Goal: Find contact information: Find contact information

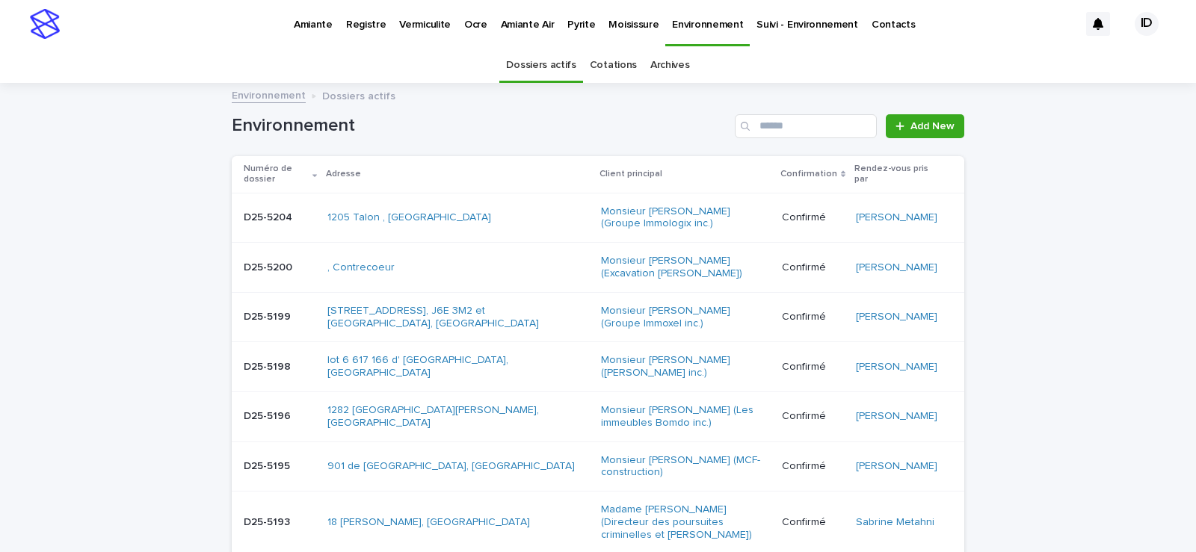
click at [549, 226] on div "1205 Talon , [GEOGRAPHIC_DATA]" at bounding box center [458, 218] width 262 height 25
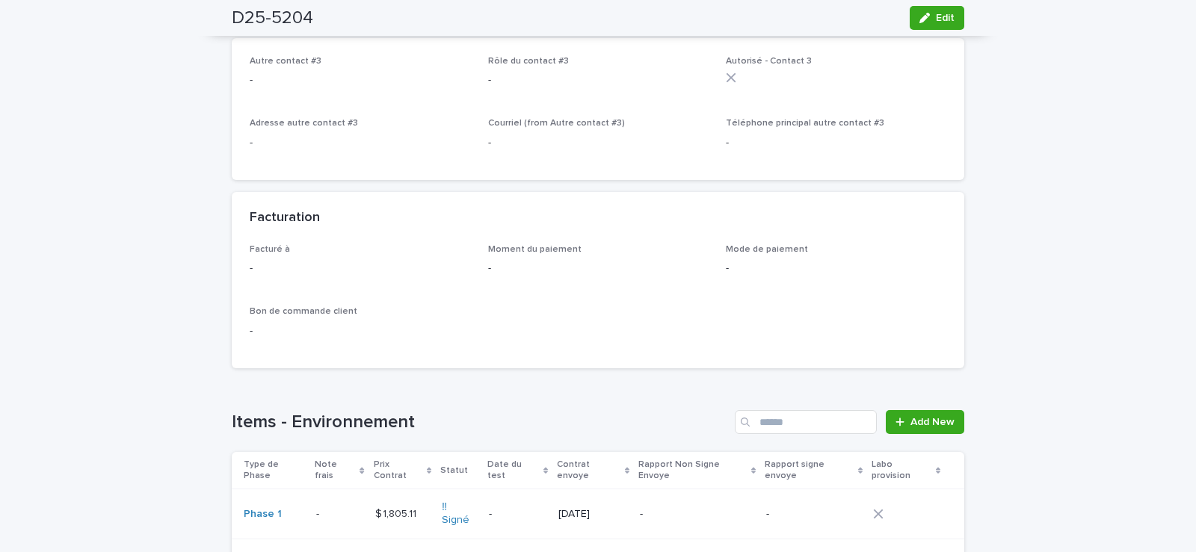
scroll to position [1121, 0]
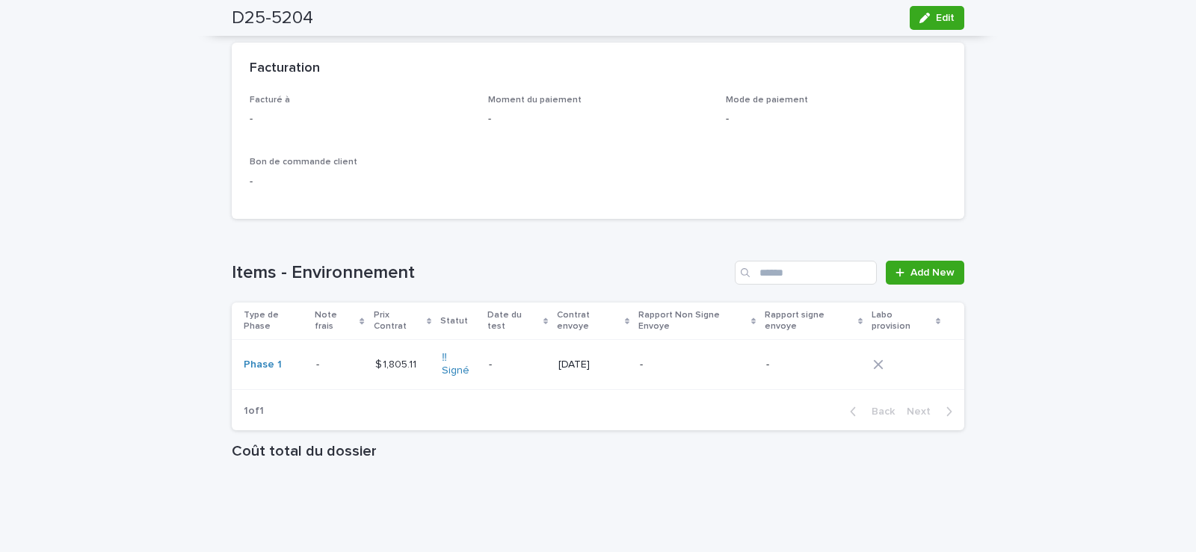
click at [410, 346] on td "$ 1,805.11 $ 1,805.11" at bounding box center [402, 365] width 67 height 50
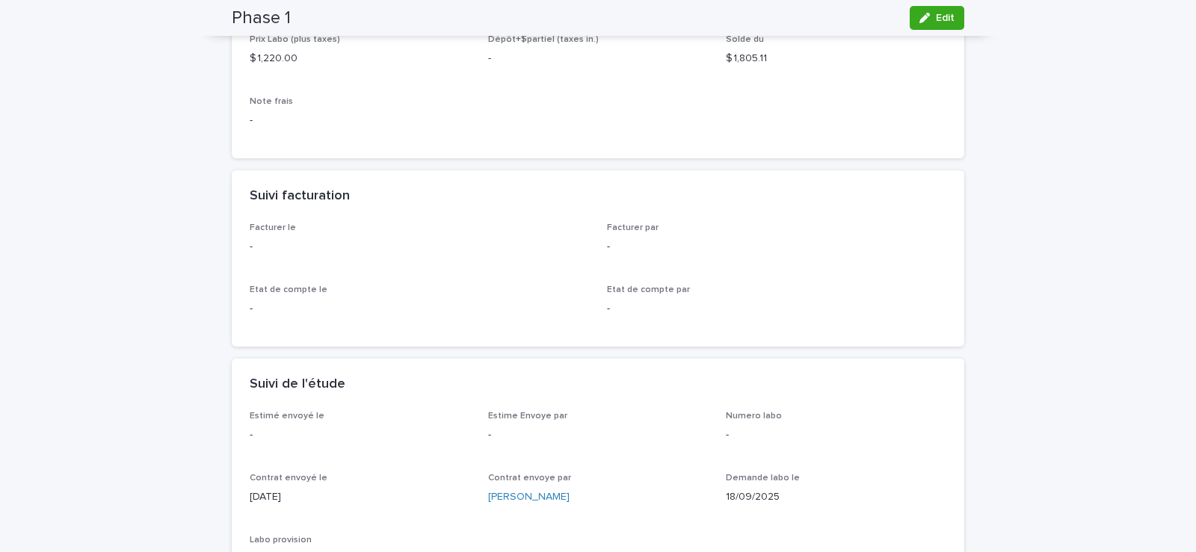
scroll to position [374, 0]
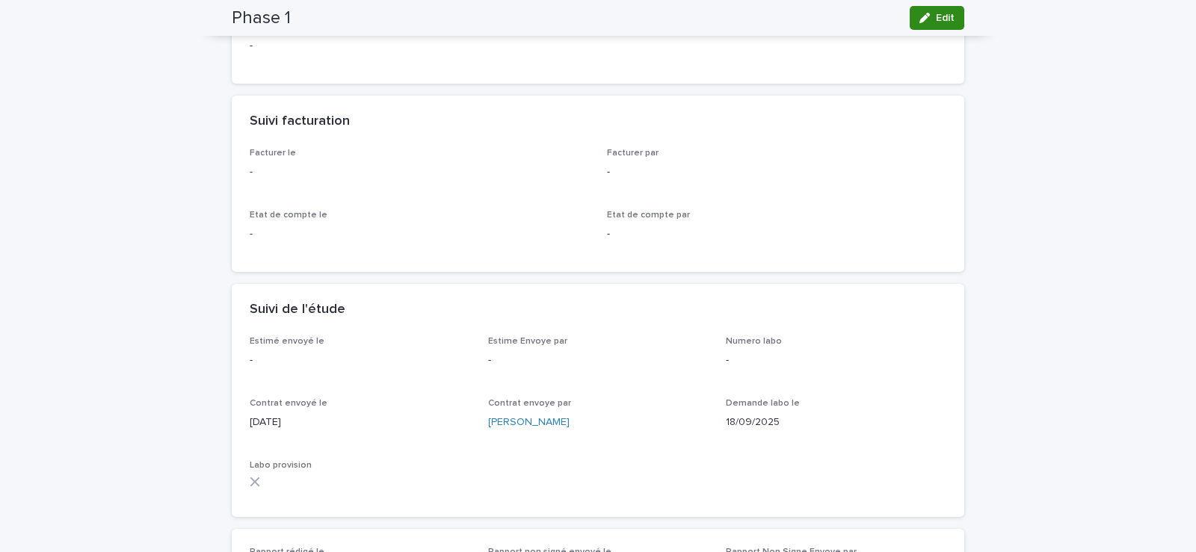
click at [928, 11] on button "Edit" at bounding box center [937, 18] width 55 height 24
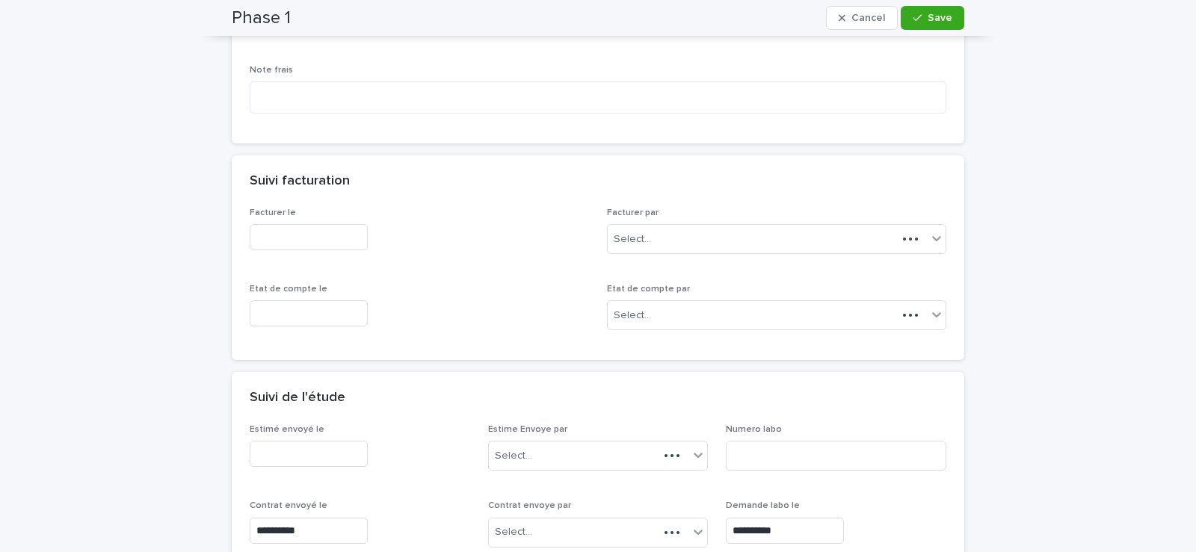
scroll to position [447, 0]
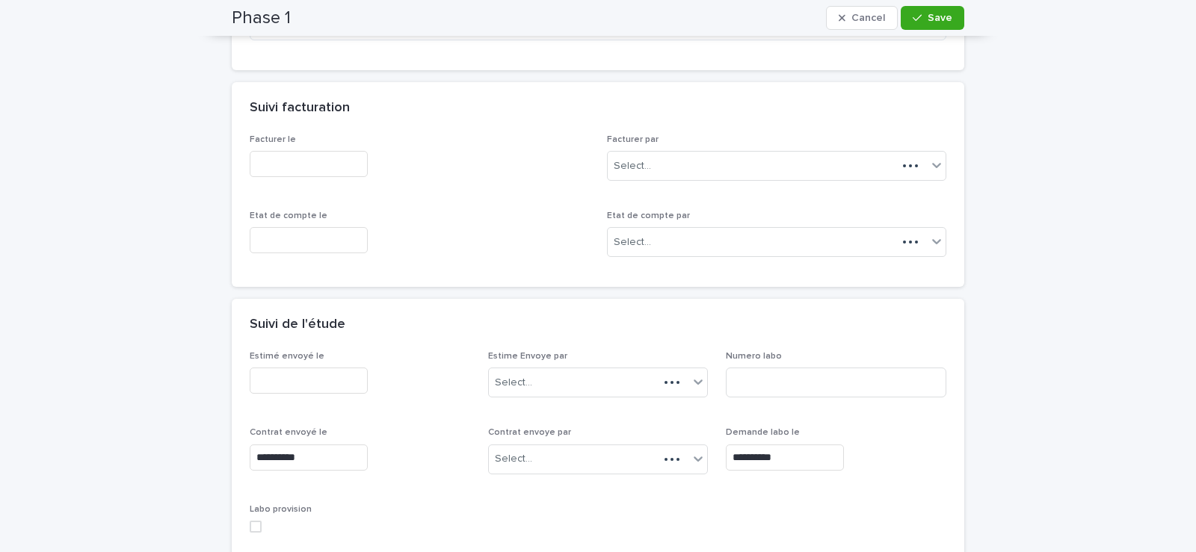
click at [358, 170] on input "text" at bounding box center [309, 164] width 118 height 26
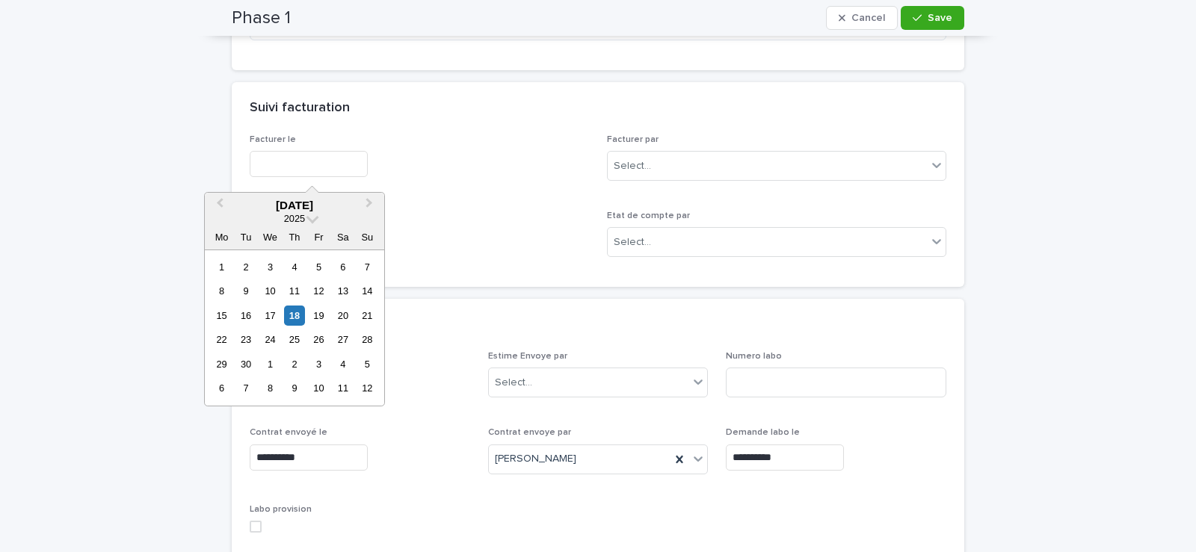
click at [294, 321] on div "18" at bounding box center [294, 316] width 20 height 20
type input "**********"
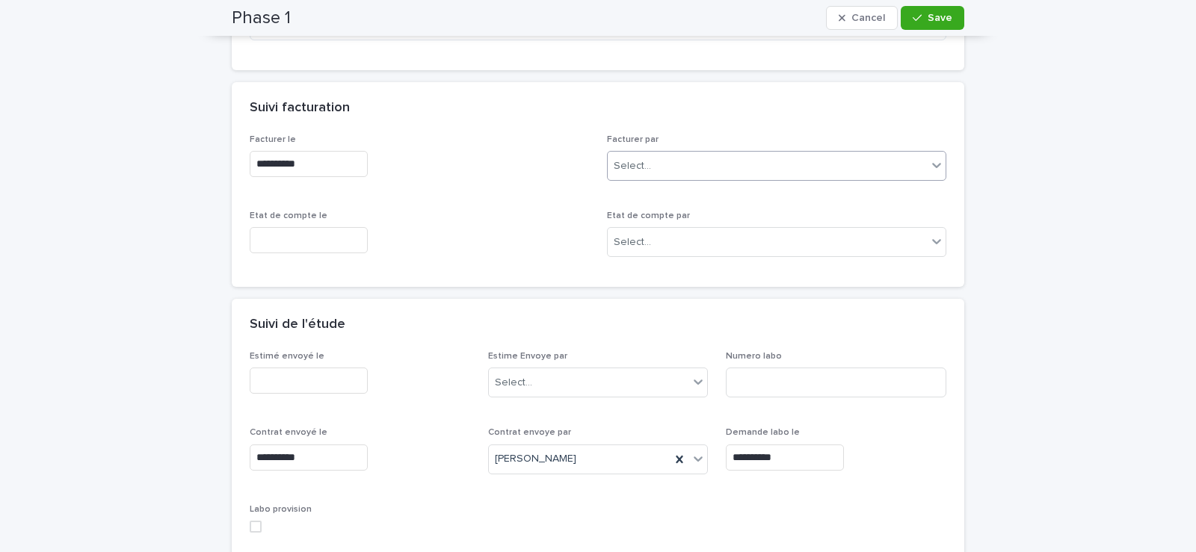
click at [744, 171] on div "Select..." at bounding box center [767, 166] width 319 height 25
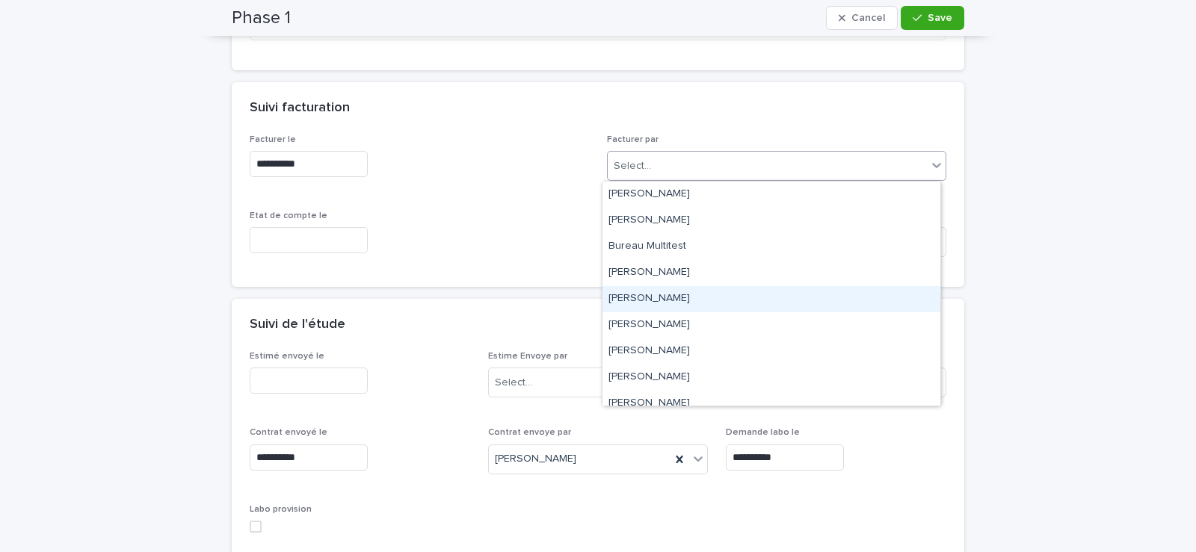
click at [650, 297] on div "[PERSON_NAME]" at bounding box center [771, 299] width 338 height 26
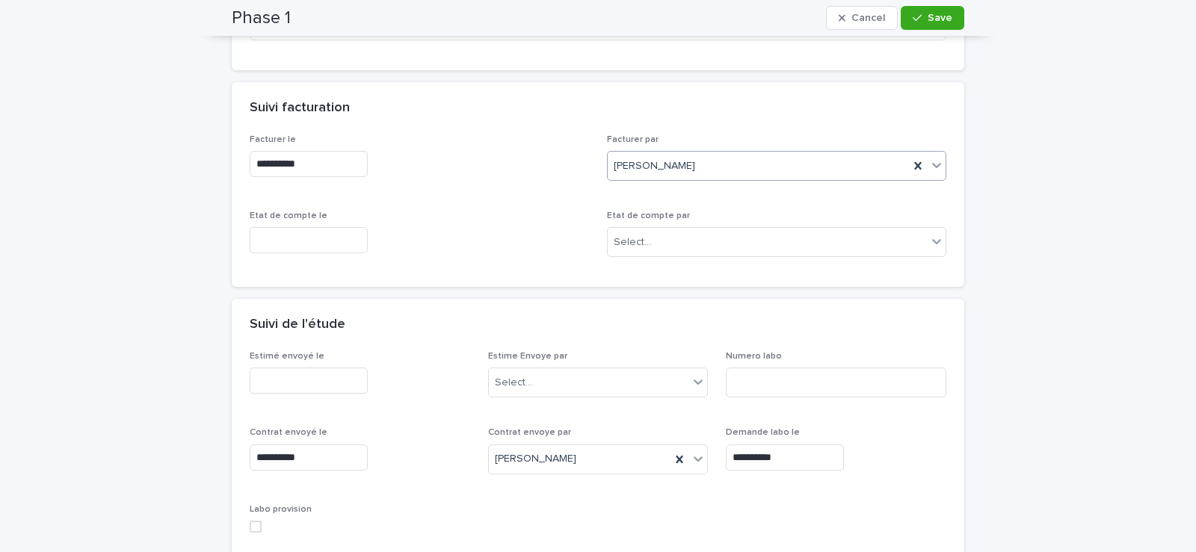
click at [250, 527] on span at bounding box center [256, 527] width 12 height 12
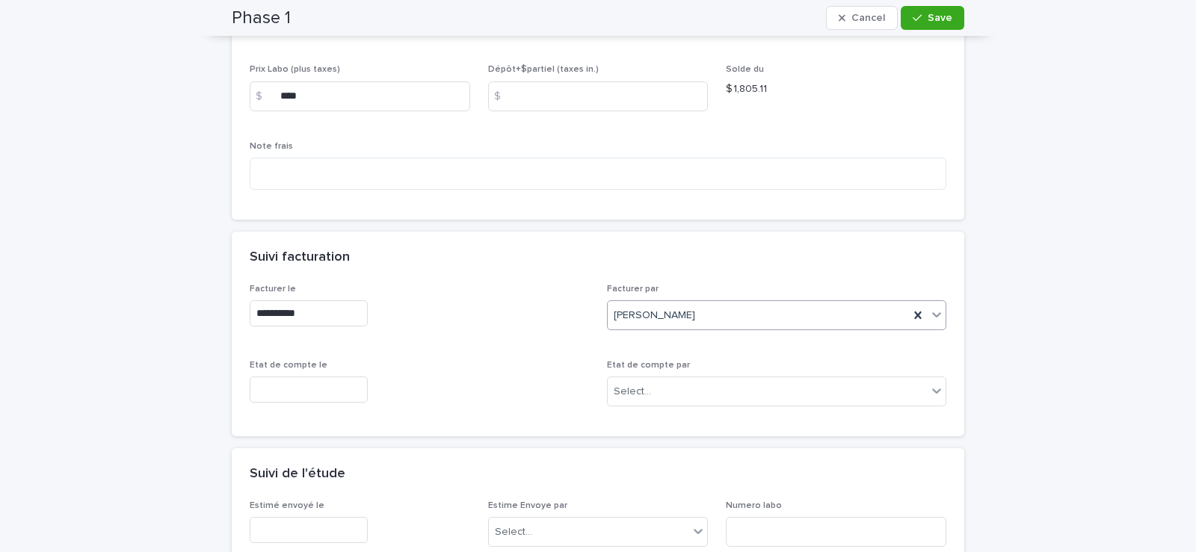
scroll to position [73, 0]
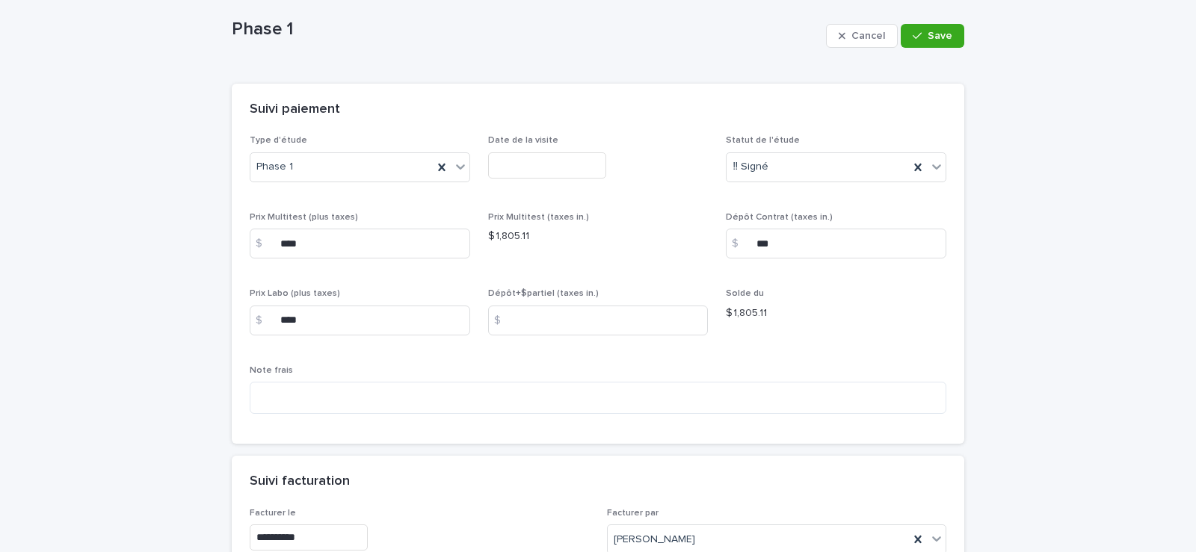
drag, startPoint x: 923, startPoint y: 37, endPoint x: 873, endPoint y: 151, distance: 124.8
click at [928, 40] on span "Save" at bounding box center [940, 36] width 25 height 10
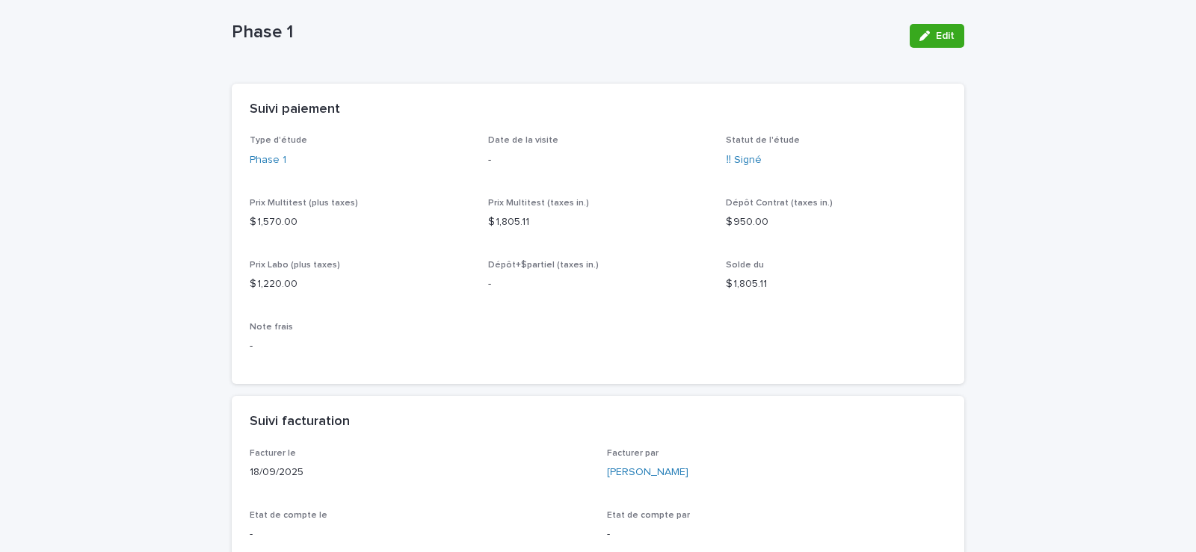
scroll to position [0, 0]
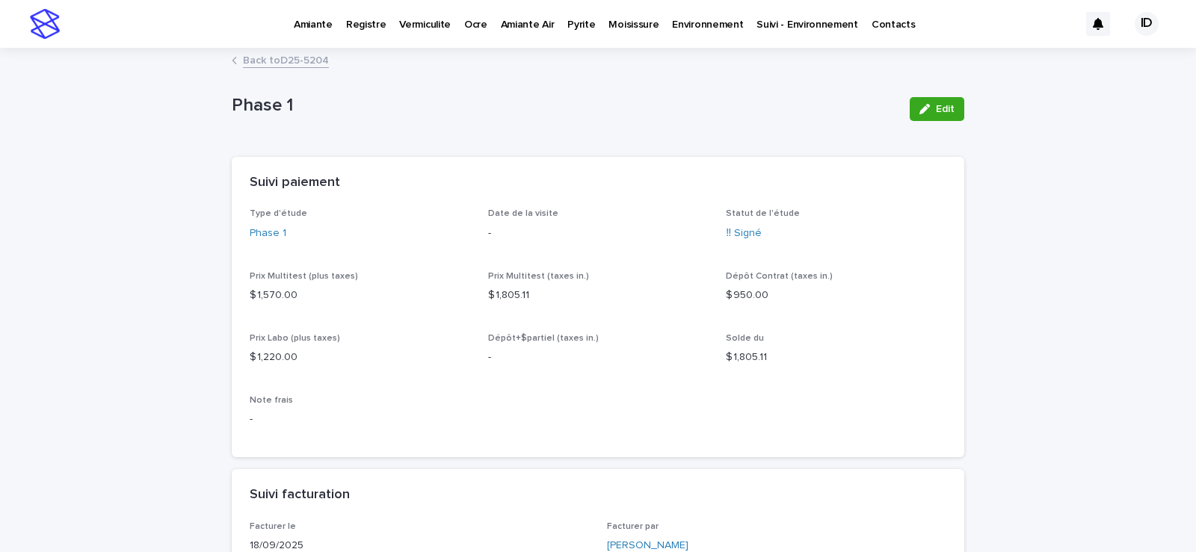
click at [281, 60] on link "Back to D25-5204" at bounding box center [286, 59] width 86 height 17
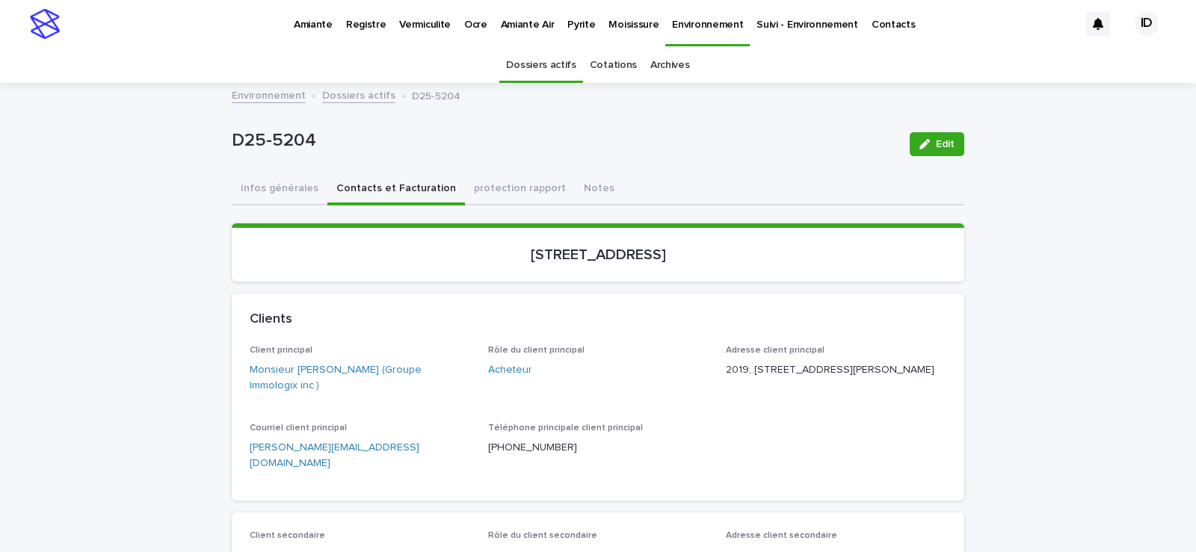
scroll to position [48, 0]
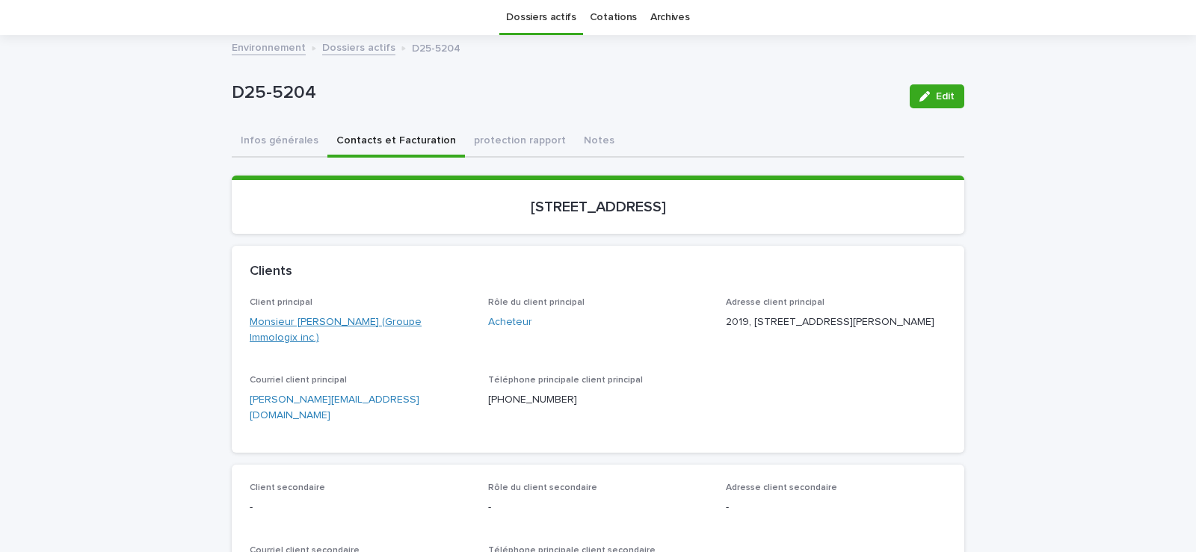
click at [354, 318] on link "Monsieur [PERSON_NAME] (Groupe Immologix inc.)" at bounding box center [360, 330] width 220 height 31
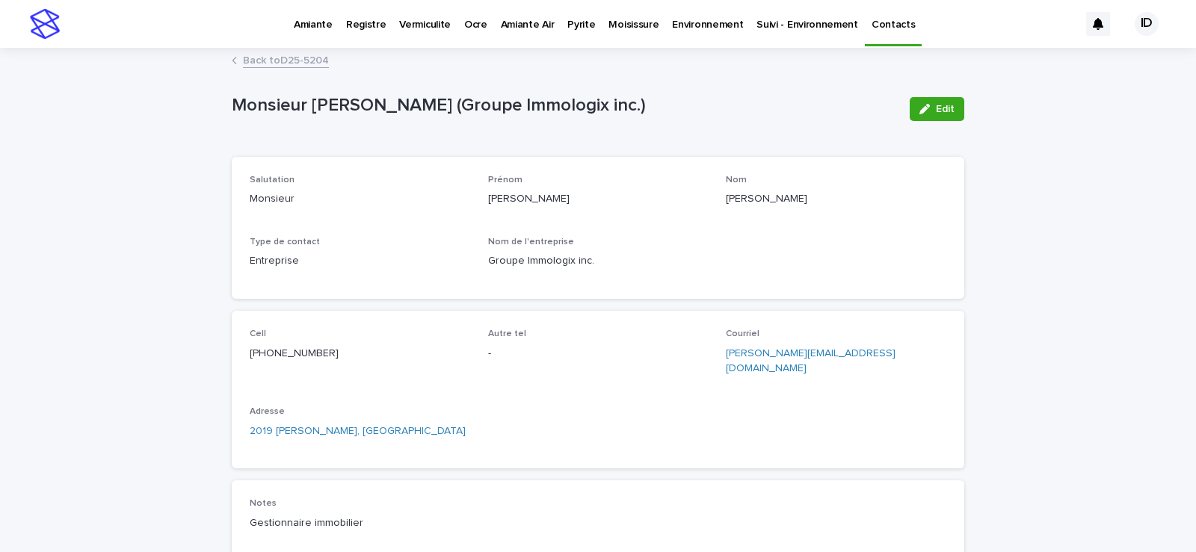
click at [267, 60] on link "Back to D25-5204" at bounding box center [286, 59] width 86 height 17
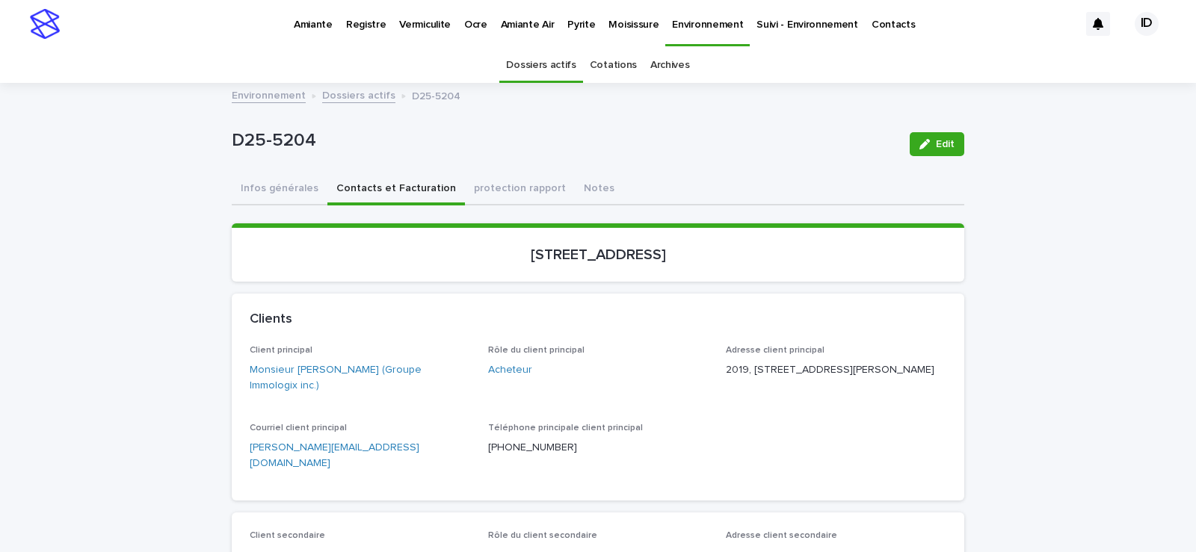
scroll to position [48, 0]
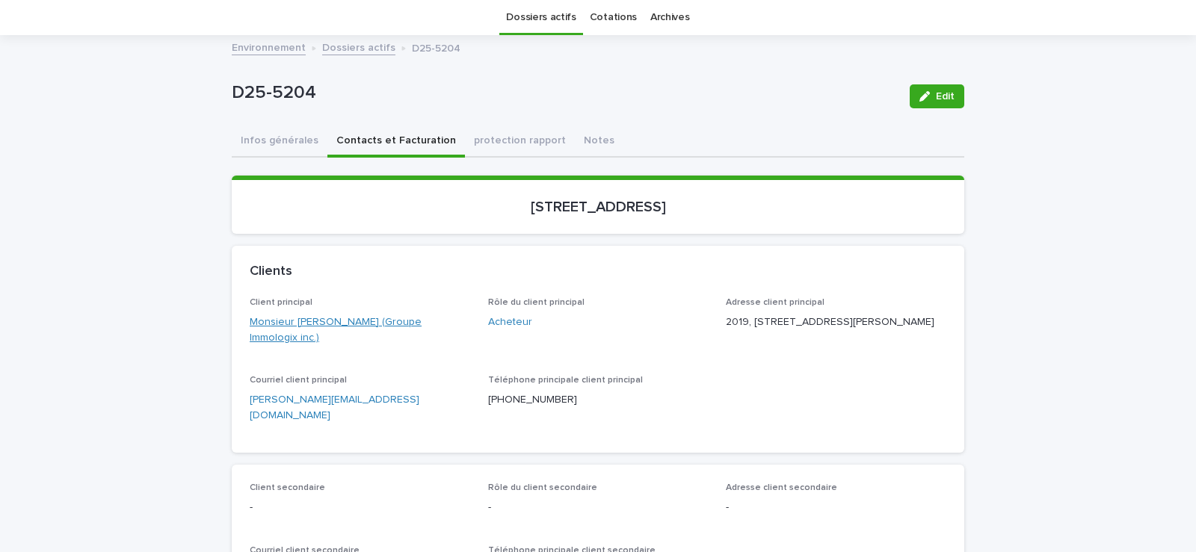
click at [306, 322] on link "Monsieur [PERSON_NAME] (Groupe Immologix inc.)" at bounding box center [360, 330] width 220 height 31
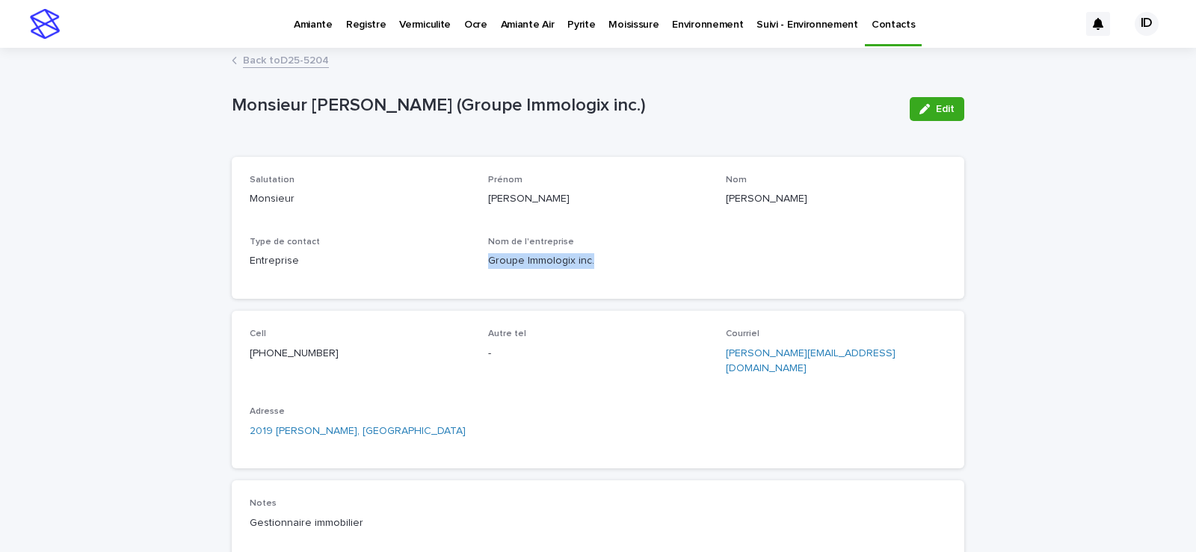
drag, startPoint x: 596, startPoint y: 256, endPoint x: 476, endPoint y: 265, distance: 120.7
click at [476, 265] on div "Salutation Monsieur [PERSON_NAME] [PERSON_NAME] Nom [PERSON_NAME] Type de conta…" at bounding box center [598, 228] width 697 height 106
copy p "Groupe Immologix inc."
click at [279, 52] on link "Back to D25-5204" at bounding box center [286, 59] width 86 height 17
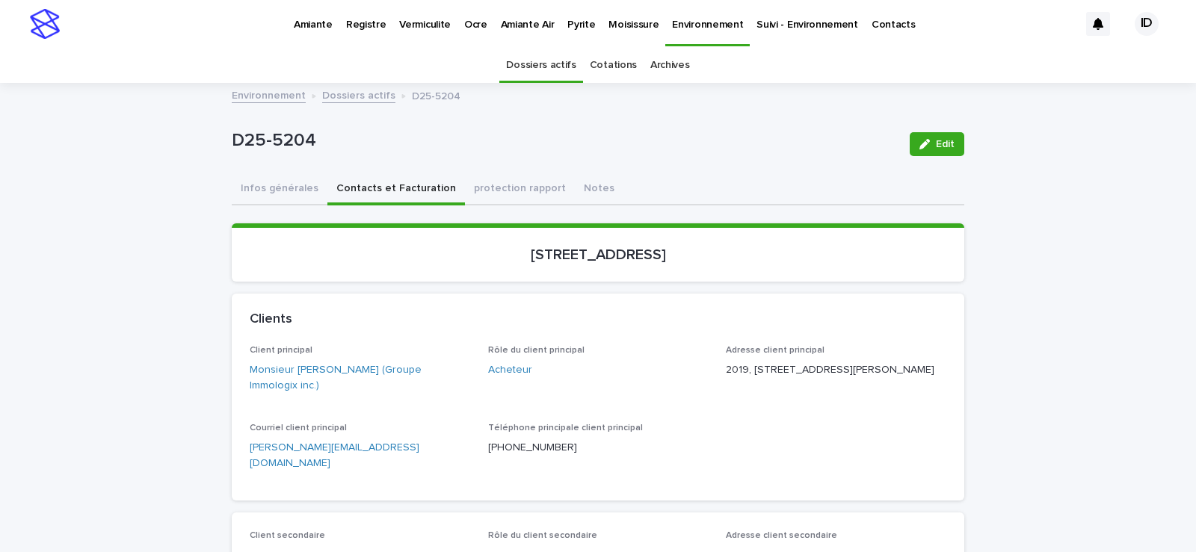
scroll to position [48, 0]
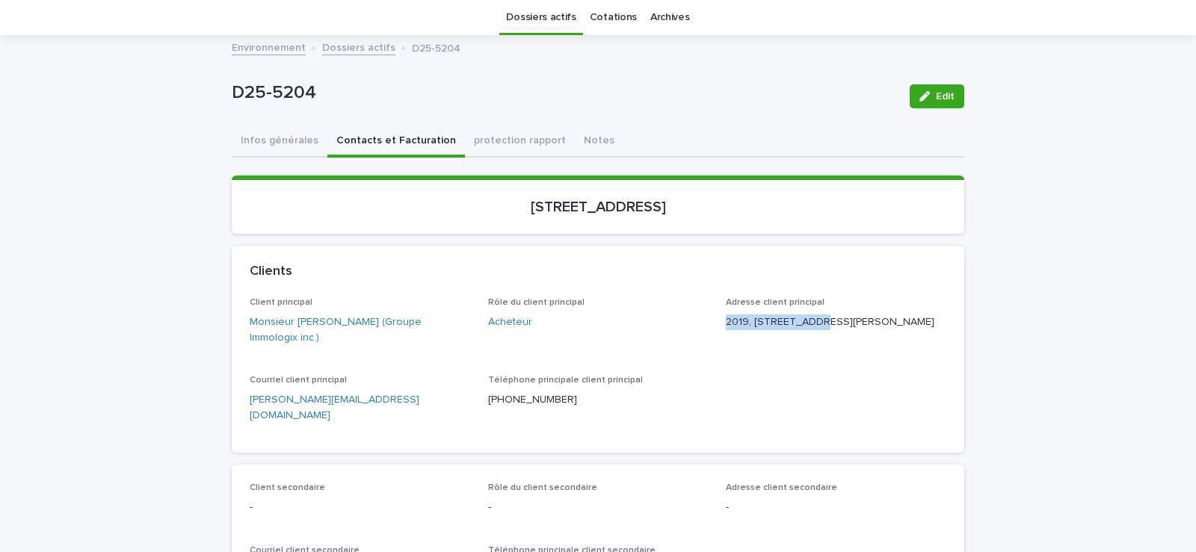
drag, startPoint x: 721, startPoint y: 318, endPoint x: 823, endPoint y: 313, distance: 101.7
click at [823, 313] on div "2019, [STREET_ADDRESS][PERSON_NAME]" at bounding box center [836, 321] width 220 height 19
copy p "2019, [GEOGRAPHIC_DATA][PERSON_NAME]"
drag, startPoint x: 723, startPoint y: 336, endPoint x: 800, endPoint y: 336, distance: 77.7
click at [800, 330] on p "2019, [STREET_ADDRESS][PERSON_NAME]" at bounding box center [836, 323] width 220 height 16
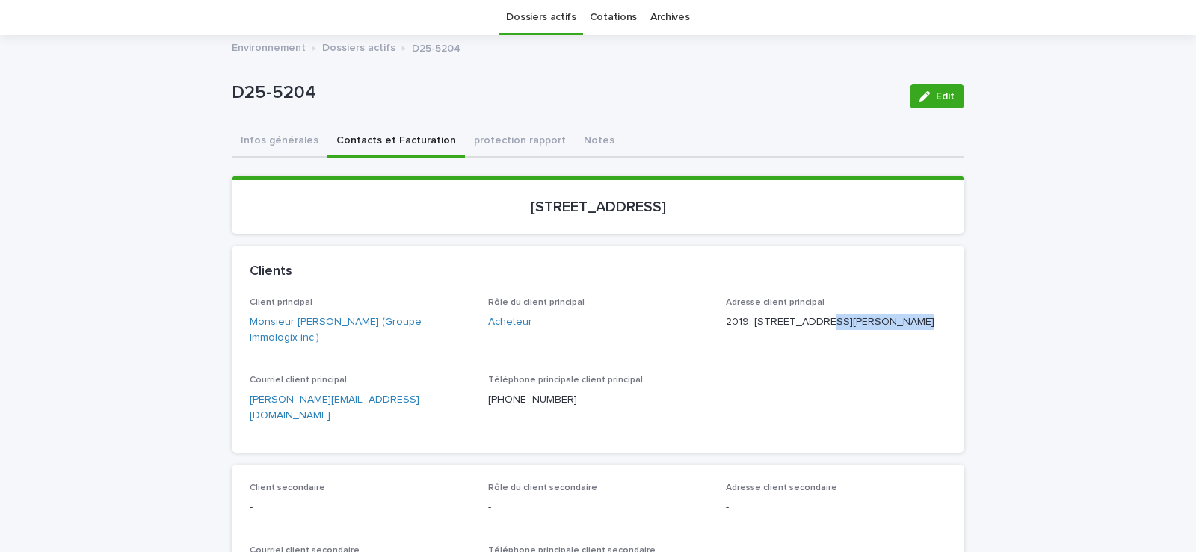
copy p "[GEOGRAPHIC_DATA] QC"
click at [806, 330] on p "2019, [STREET_ADDRESS][PERSON_NAME]" at bounding box center [836, 323] width 220 height 16
drag, startPoint x: 845, startPoint y: 339, endPoint x: 803, endPoint y: 339, distance: 41.9
click at [803, 330] on p "2019, [STREET_ADDRESS][PERSON_NAME]" at bounding box center [836, 323] width 220 height 16
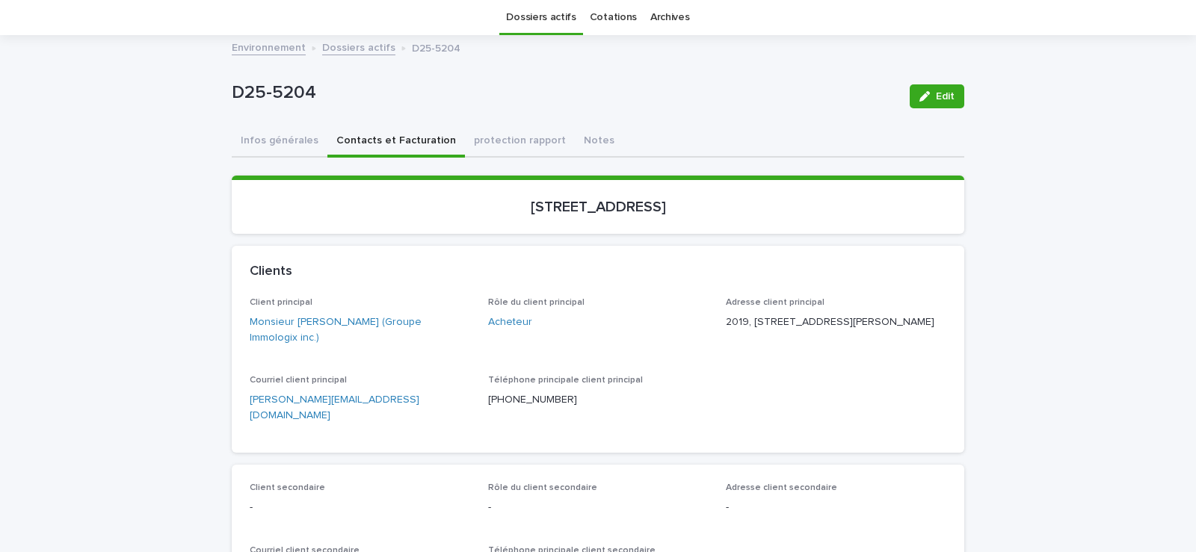
copy p "G0W 2V0"
drag, startPoint x: 777, startPoint y: 206, endPoint x: 502, endPoint y: 232, distance: 276.2
click at [502, 232] on section "[STREET_ADDRESS]" at bounding box center [598, 205] width 732 height 58
copy p "[STREET_ADDRESS]"
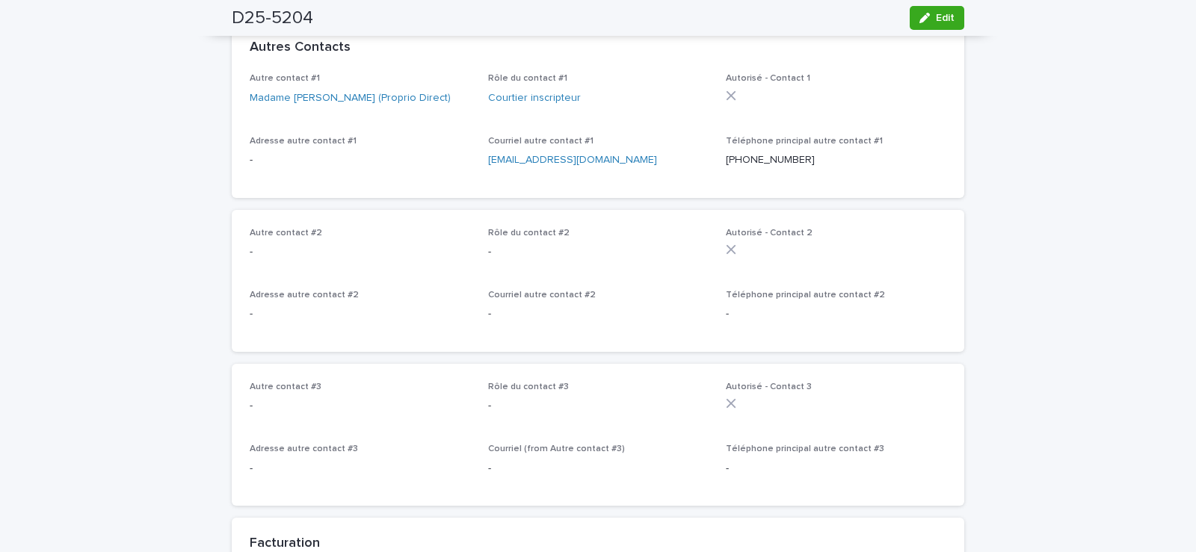
scroll to position [272, 0]
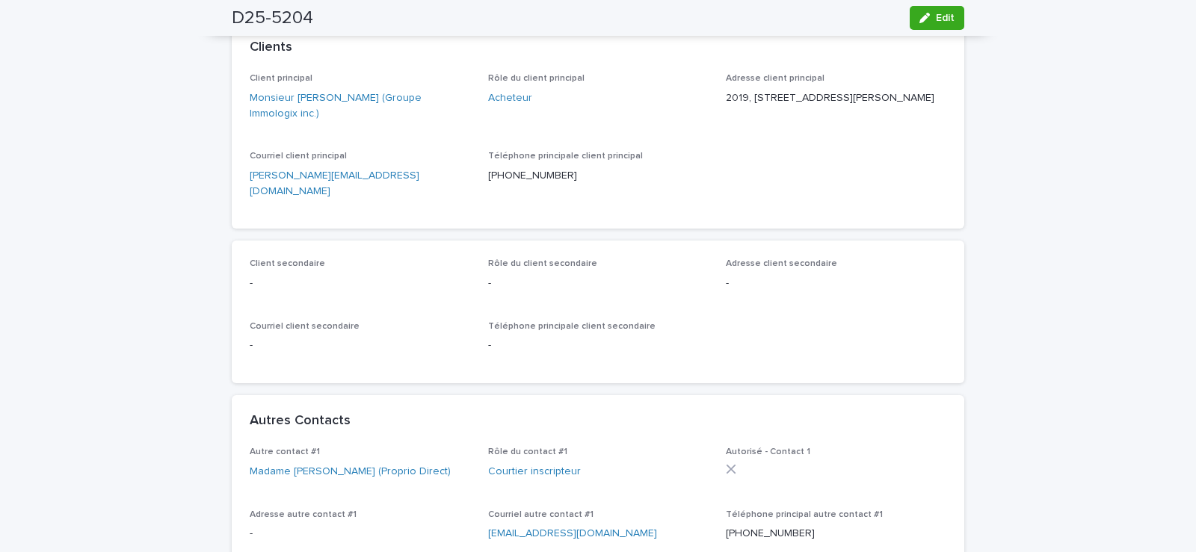
click at [293, 173] on link "[PERSON_NAME][EMAIL_ADDRESS][DOMAIN_NAME]" at bounding box center [335, 183] width 170 height 26
